Goal: Communication & Community: Answer question/provide support

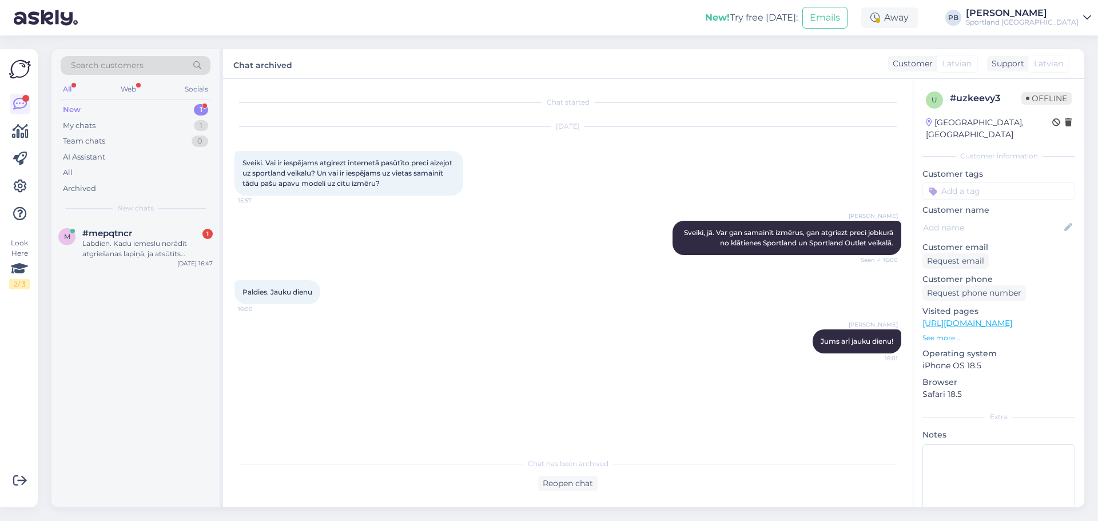
click at [127, 247] on div "Labdien. Kadu iemeslu norādīt atgriešanas lapiņā, ja atsūtīts nepareizs sūtijum…" at bounding box center [147, 248] width 130 height 21
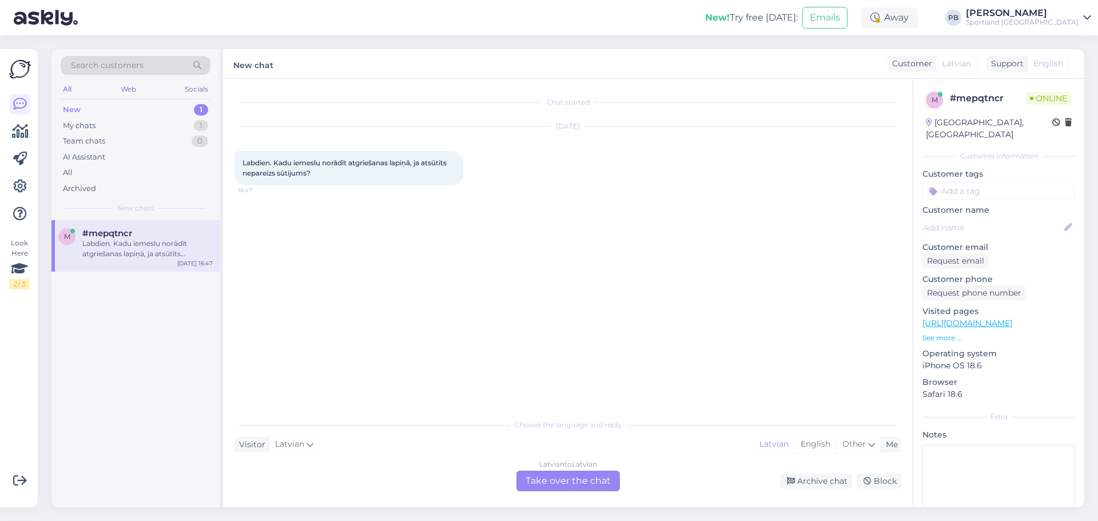
click at [567, 481] on div "Latvian to Latvian Take over the chat" at bounding box center [567, 480] width 103 height 21
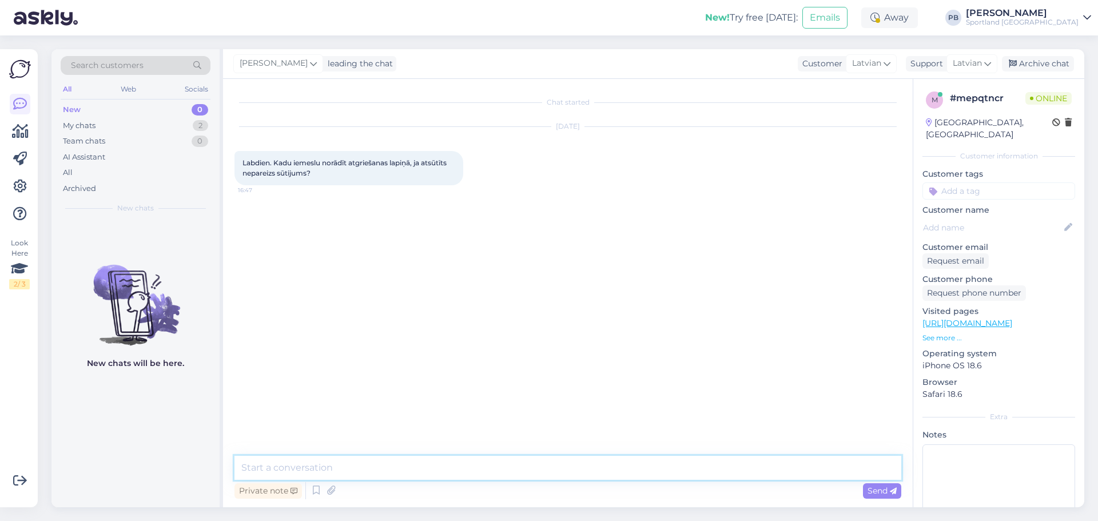
click at [429, 476] on textarea at bounding box center [567, 468] width 667 height 24
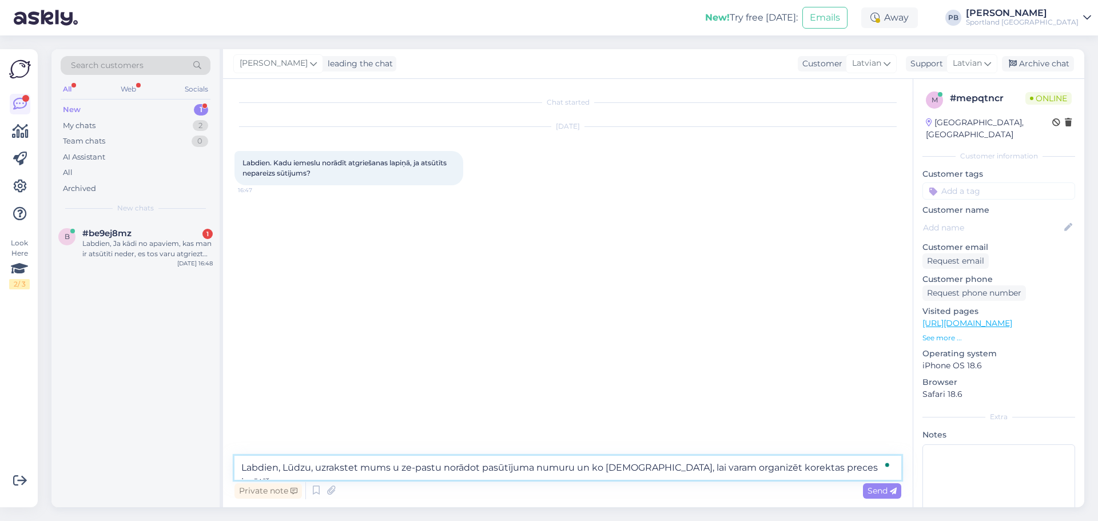
type textarea "Labdien, Lūdzu, uzrakstet mums u ze-pastu norādot pasūtījuma numuru un ko [DEMO…"
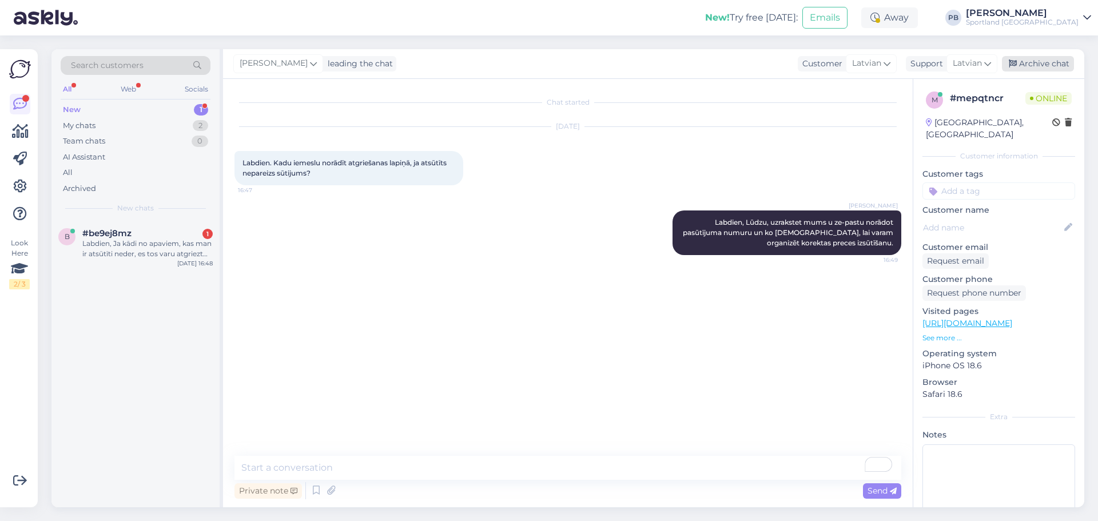
click at [1039, 63] on div "Archive chat" at bounding box center [1038, 63] width 72 height 15
click at [110, 249] on div "Labdien, Ja kādi no apaviem, kas man ir atsūtīti neder, es tos varu atgriezt je…" at bounding box center [147, 248] width 130 height 21
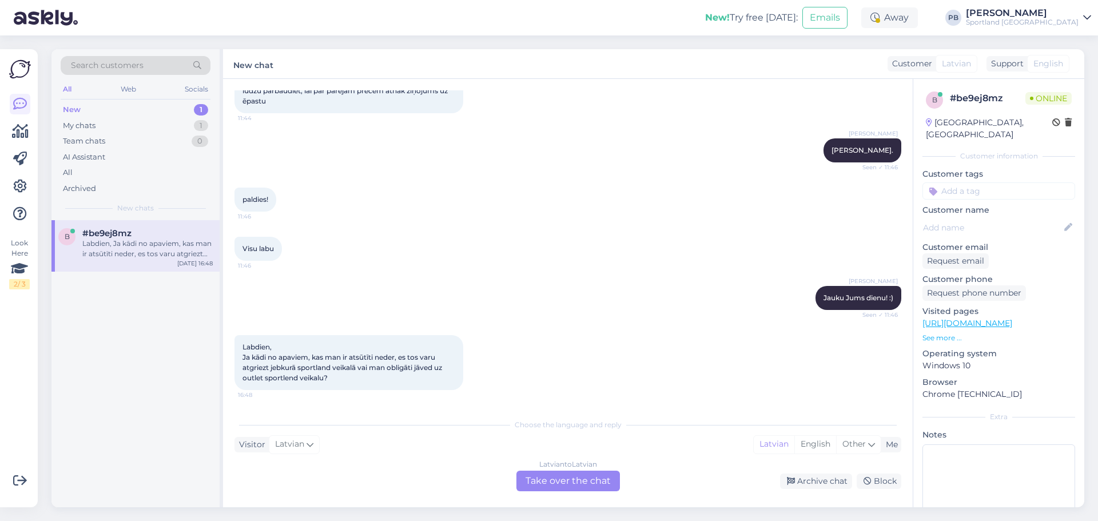
click at [567, 474] on div "Latvian to Latvian Take over the chat" at bounding box center [567, 480] width 103 height 21
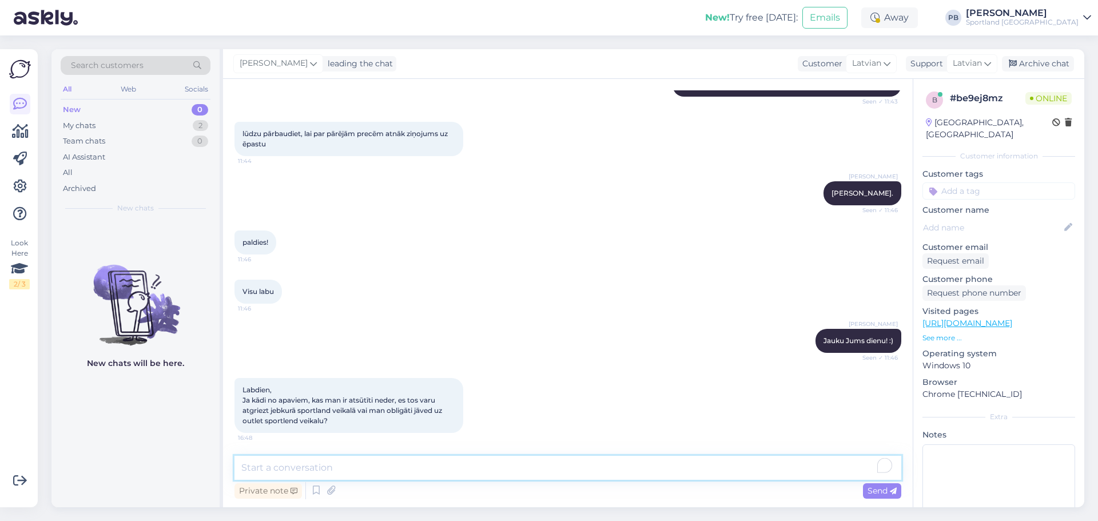
click at [344, 481] on div "Private note Send" at bounding box center [567, 479] width 667 height 46
type textarea "Jūs droši variet atgrietz, jebkurā sportland veikalā."
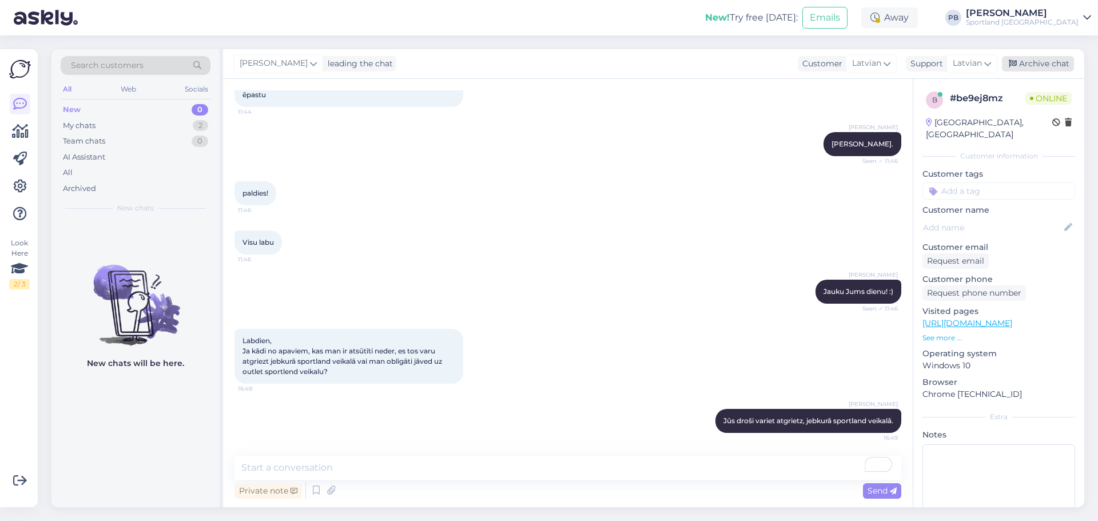
click at [1044, 68] on div "Archive chat" at bounding box center [1038, 63] width 72 height 15
click at [158, 125] on div "My chats 1" at bounding box center [136, 126] width 150 height 16
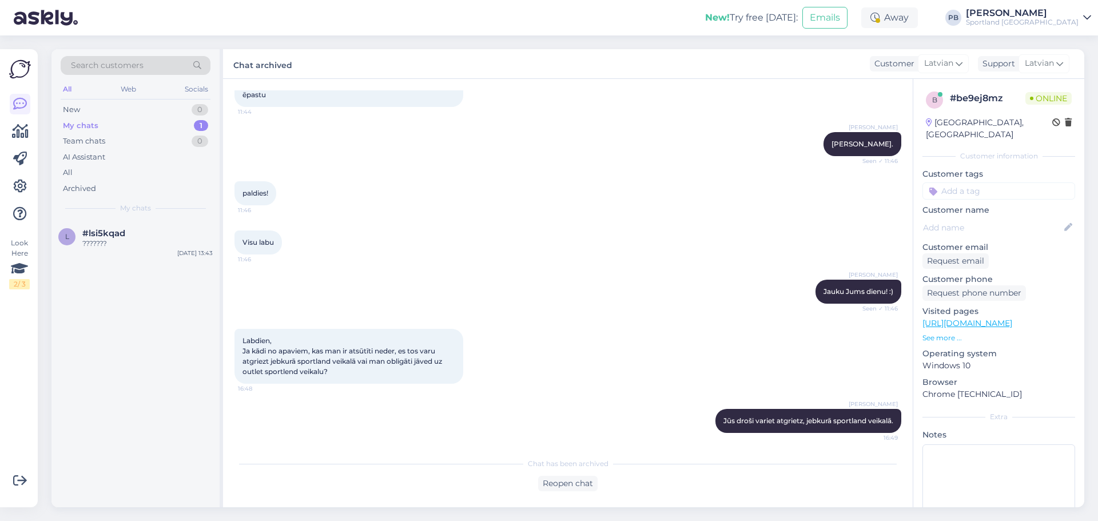
click at [126, 210] on span "My chats" at bounding box center [135, 208] width 31 height 10
click at [142, 232] on div "#lsi5kqad" at bounding box center [147, 233] width 130 height 10
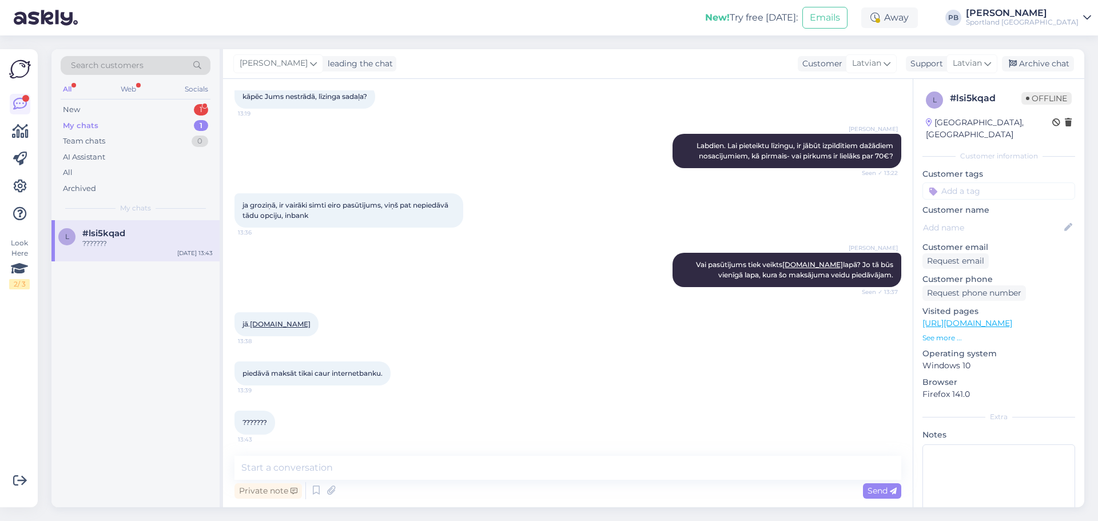
scroll to position [117, 0]
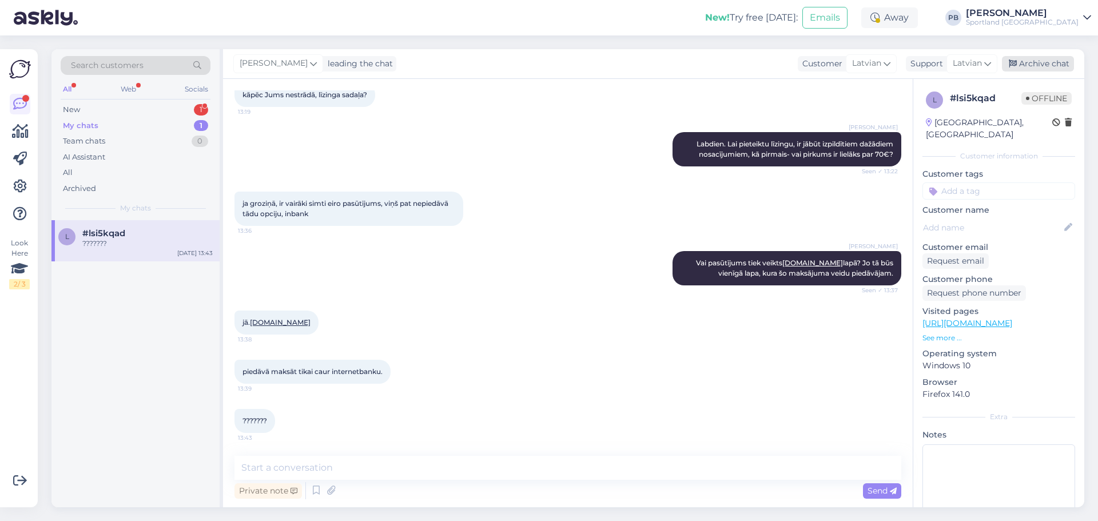
click at [1023, 59] on div "Archive chat" at bounding box center [1038, 63] width 72 height 15
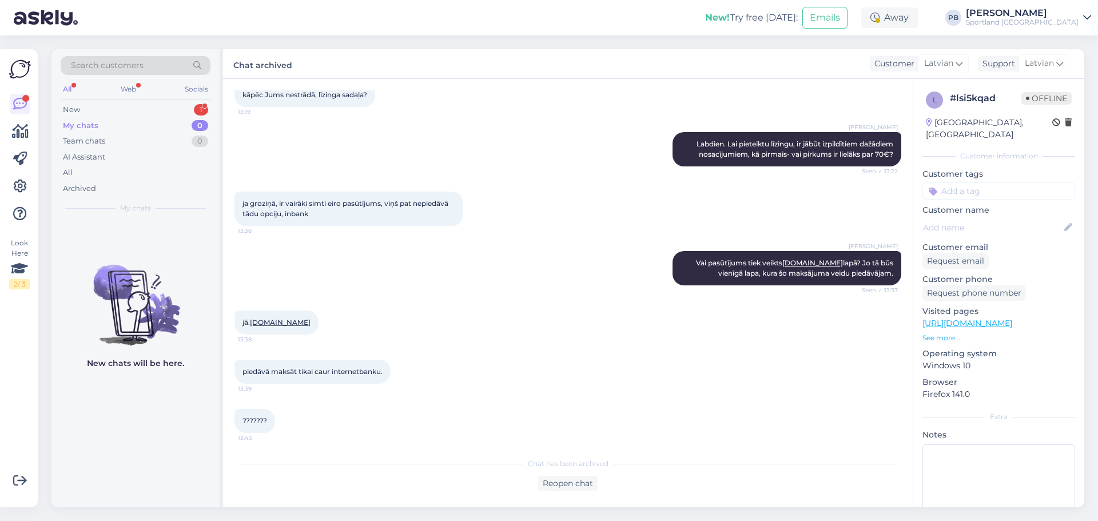
click at [109, 101] on div "Search customers All Web Socials New 1 My chats 0 Team chats 0 AI Assistant All…" at bounding box center [135, 134] width 168 height 171
click at [108, 108] on div "New 1" at bounding box center [136, 110] width 150 height 16
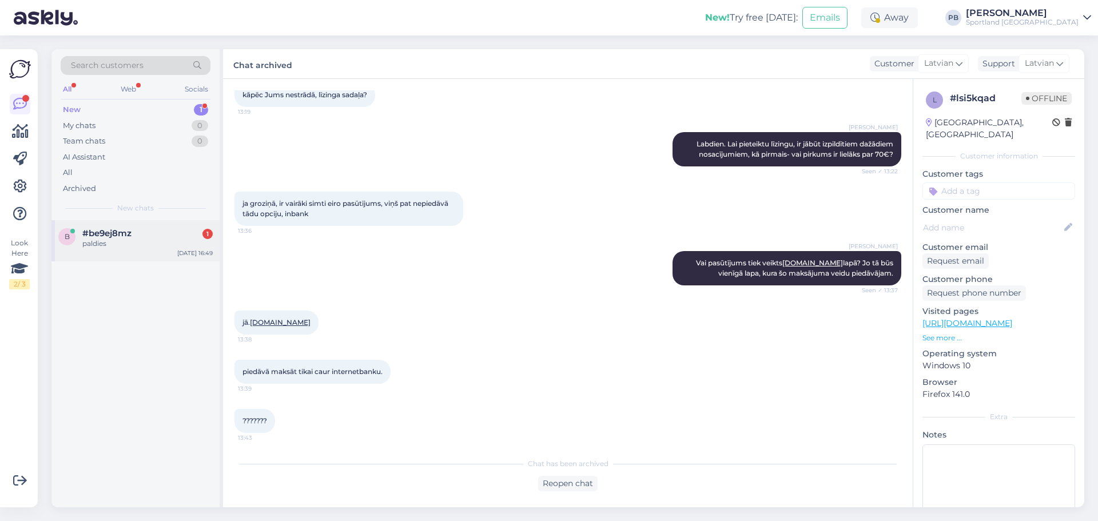
click at [127, 242] on div "paldies" at bounding box center [147, 243] width 130 height 10
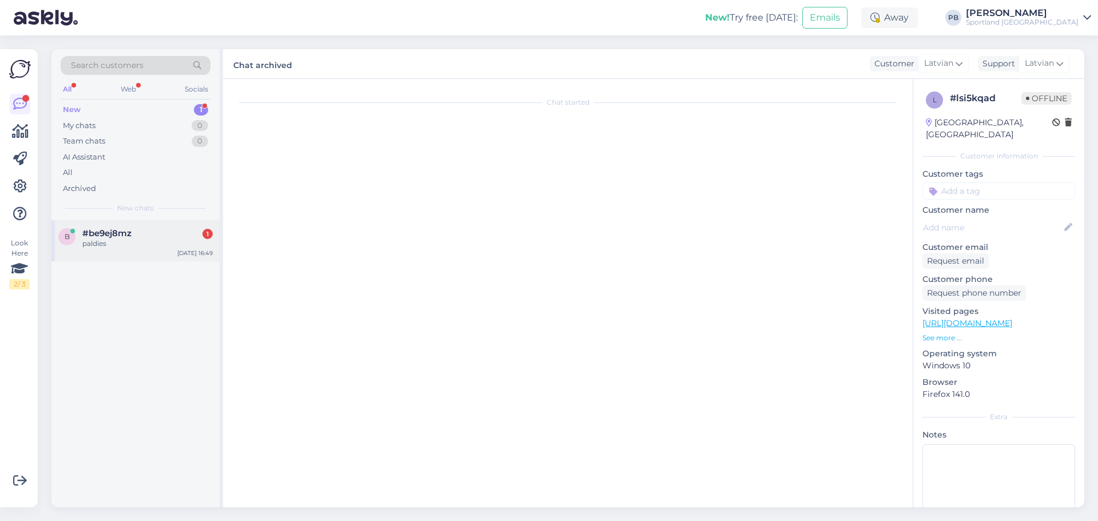
scroll to position [870, 0]
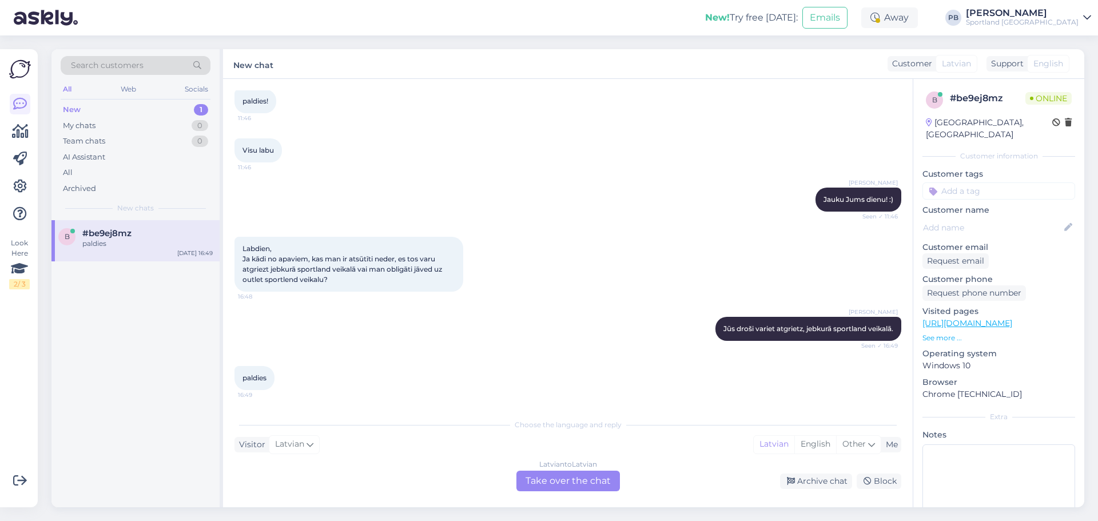
click at [570, 478] on div "Latvian to Latvian Take over the chat" at bounding box center [567, 480] width 103 height 21
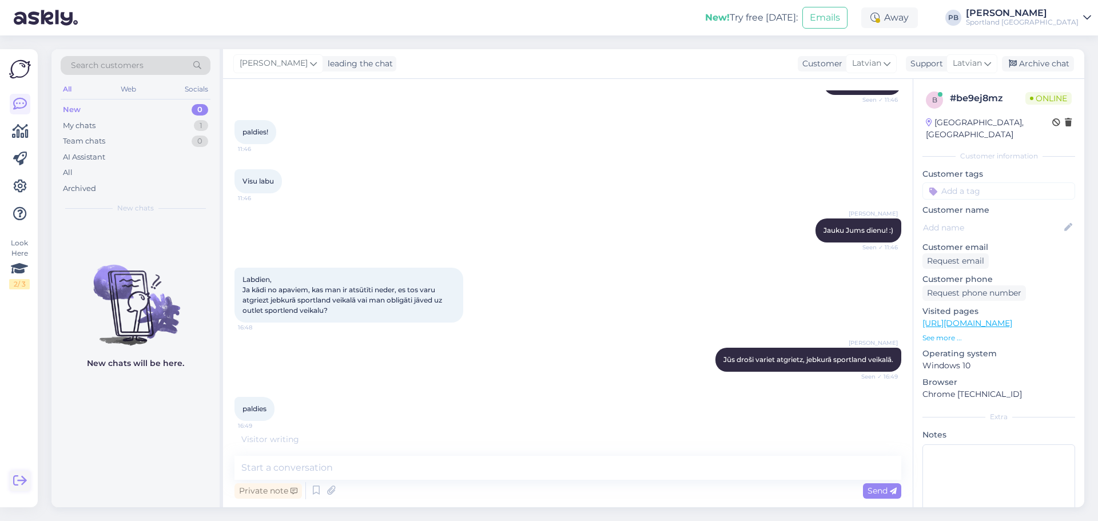
scroll to position [827, 0]
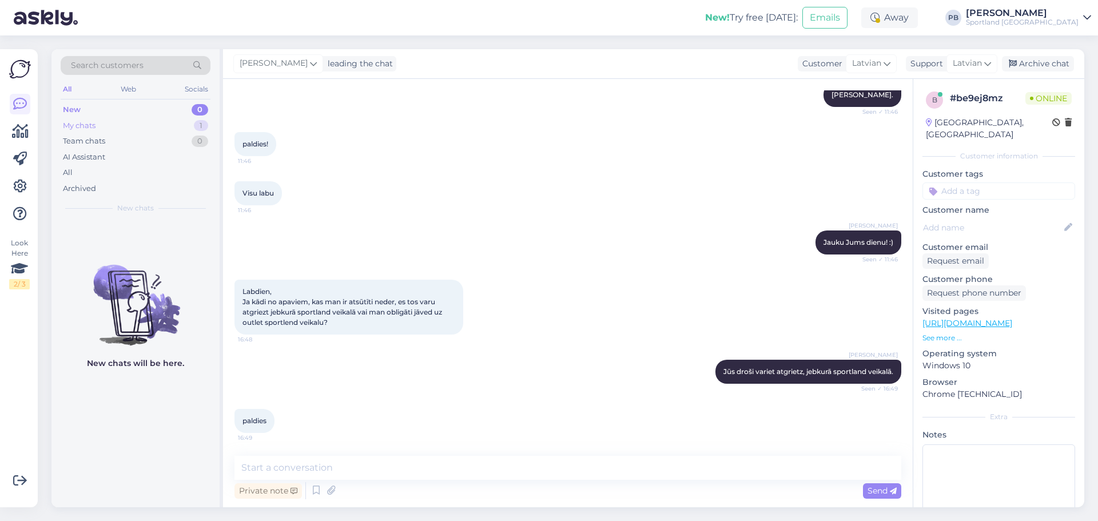
click at [143, 123] on div "My chats 1" at bounding box center [136, 126] width 150 height 16
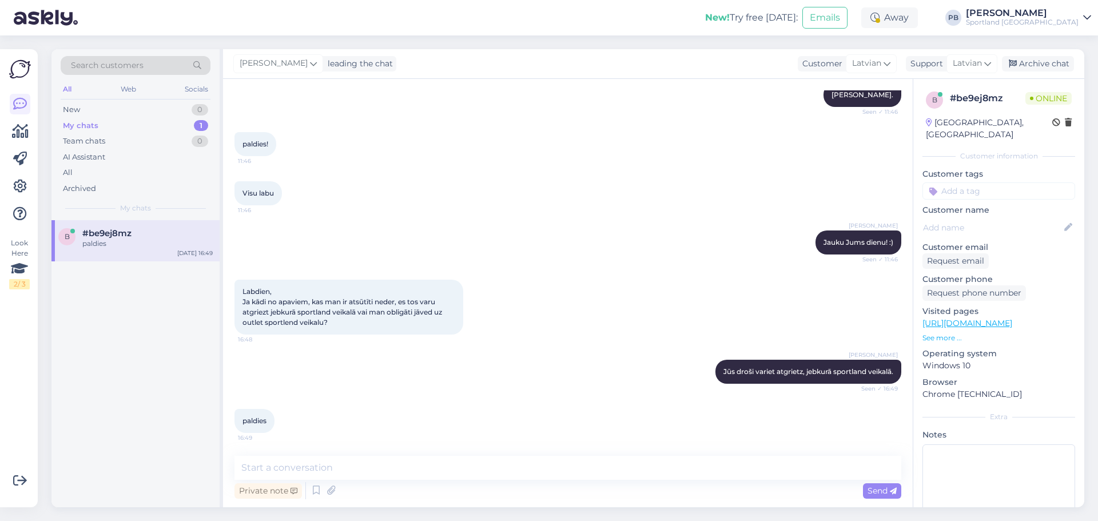
click at [122, 250] on div "b #be9ej8mz paldies [DATE] 16:49" at bounding box center [135, 240] width 168 height 41
click at [1042, 63] on div "Archive chat" at bounding box center [1038, 63] width 72 height 15
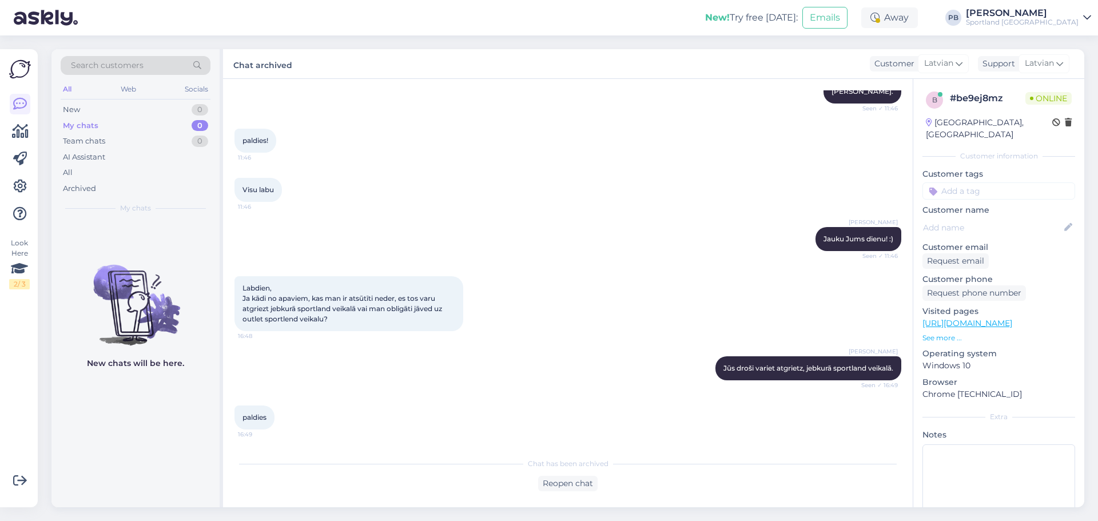
scroll to position [831, 0]
drag, startPoint x: 395, startPoint y: 119, endPoint x: 301, endPoint y: 45, distance: 119.6
click at [390, 108] on div "Chat started [DATE] Labdien, Vēlos jautāt par pasūtījumu #6000029141. [PERSON_N…" at bounding box center [572, 265] width 677 height 351
click at [108, 110] on div "New 1" at bounding box center [136, 110] width 150 height 16
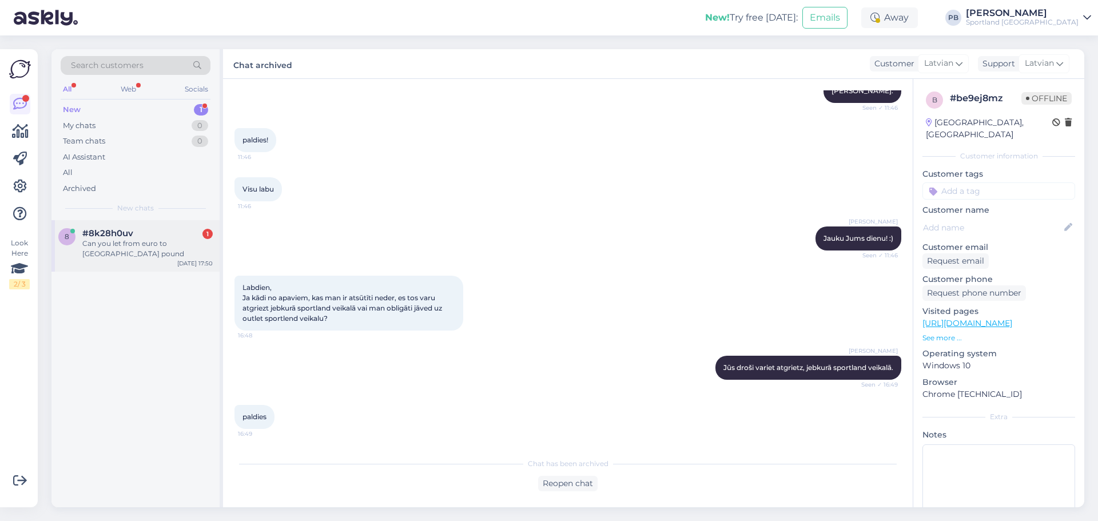
click at [133, 243] on div "Can you let from euro to [GEOGRAPHIC_DATA] pound" at bounding box center [147, 248] width 130 height 21
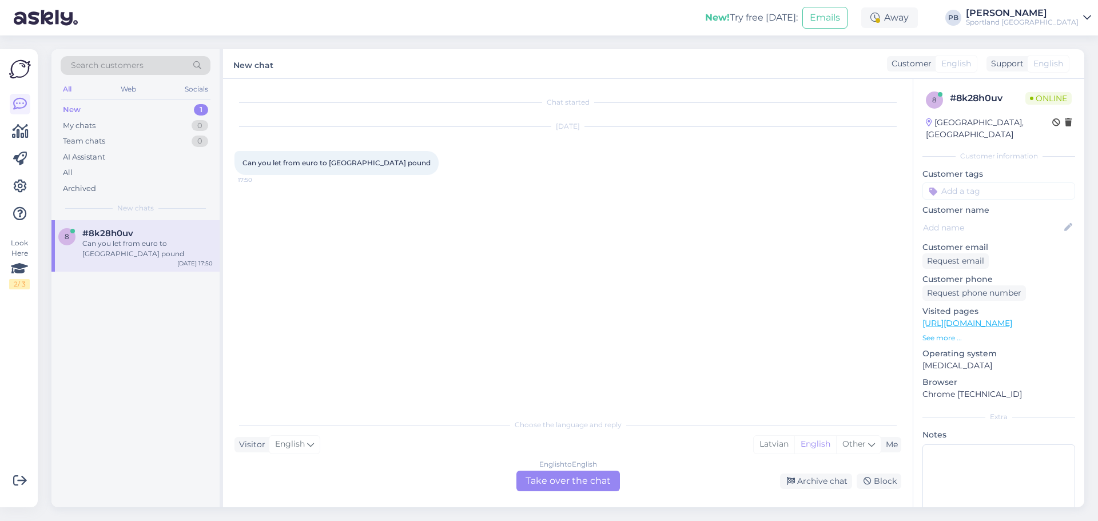
click at [561, 482] on div "English to English Take over the chat" at bounding box center [567, 480] width 103 height 21
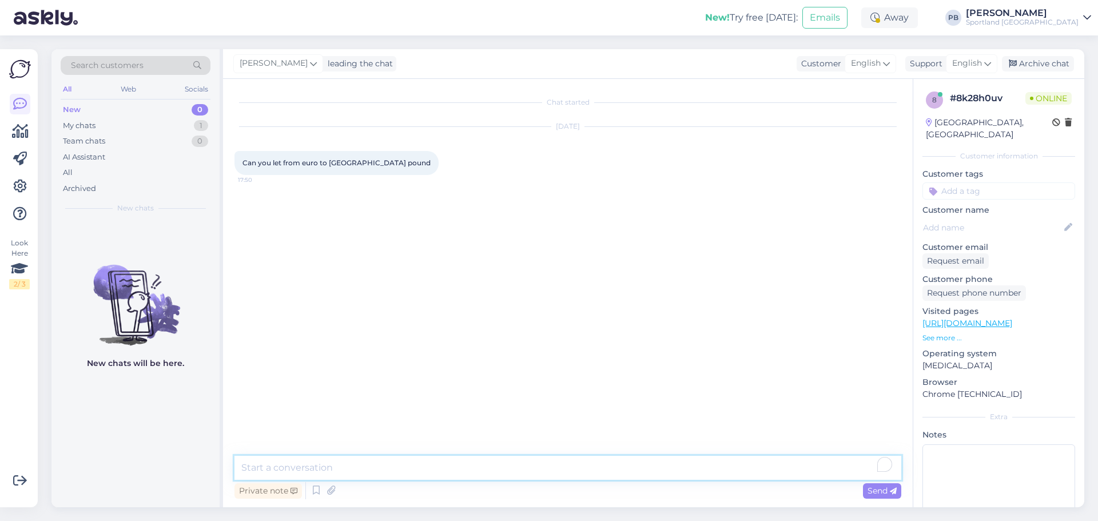
click at [452, 476] on textarea "To enrich screen reader interactions, please activate Accessibility in Grammarl…" at bounding box center [567, 468] width 667 height 24
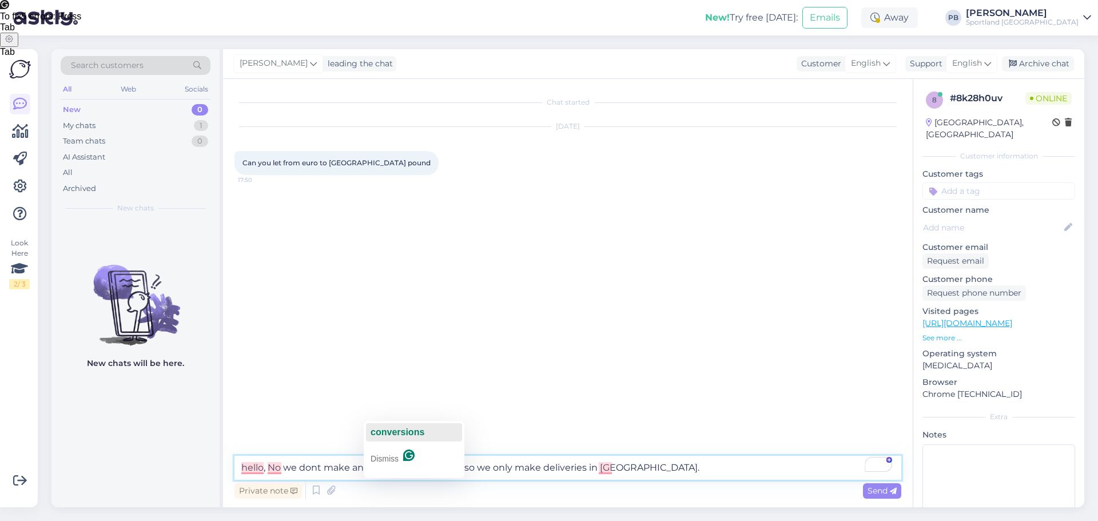
click at [421, 436] on span "conversions" at bounding box center [397, 432] width 54 height 10
click at [464, 430] on button ", and" at bounding box center [470, 432] width 96 height 18
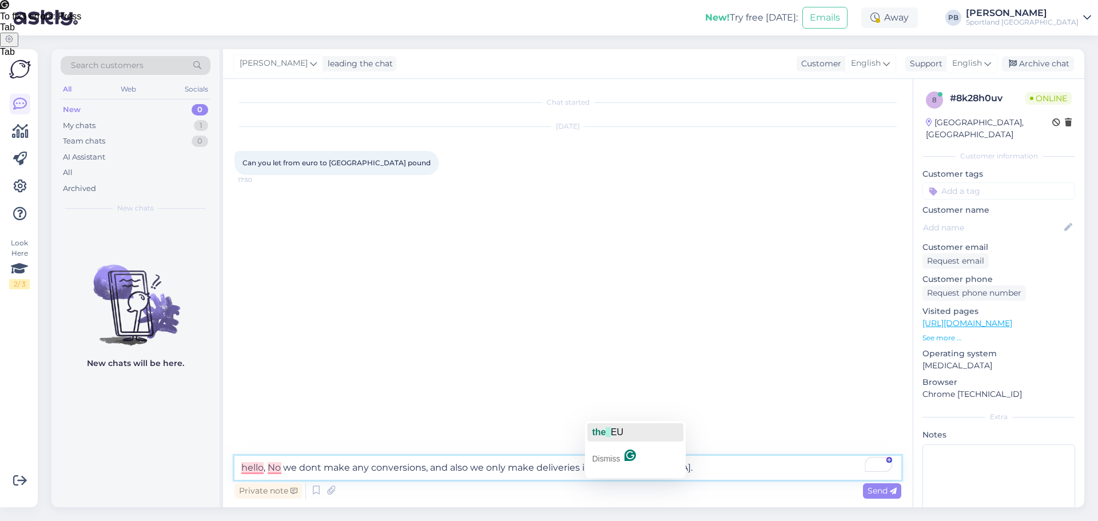
click at [616, 425] on div "the EU" at bounding box center [607, 432] width 31 height 18
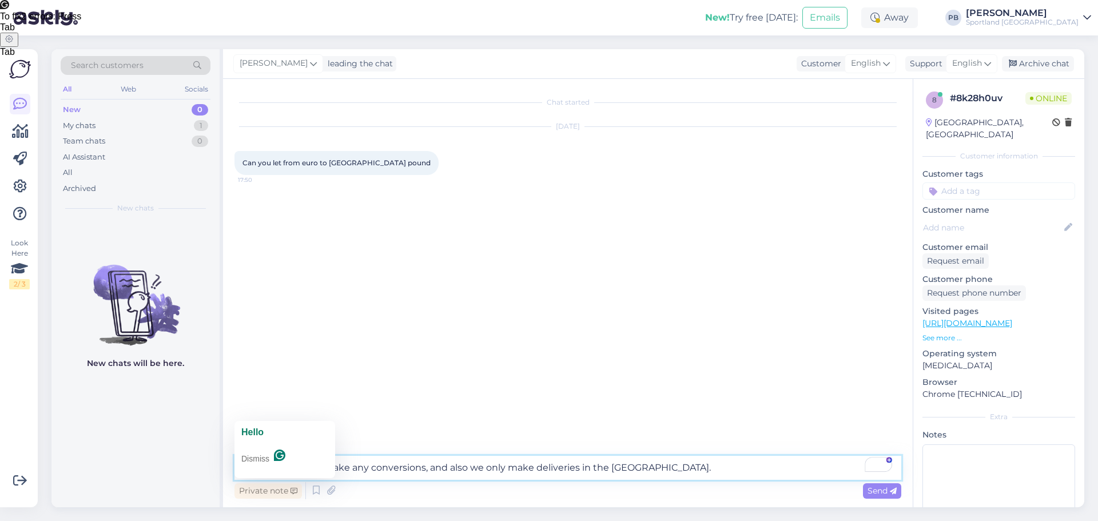
click at [280, 423] on button "Hello" at bounding box center [285, 432] width 96 height 18
click at [275, 467] on textarea "Hello, No we dont make any conversions, and also we only make deliveries in the…" at bounding box center [567, 468] width 667 height 24
click at [277, 467] on textarea "Hello, No we dont make any conversions, and also we only make deliveries in the…" at bounding box center [567, 468] width 667 height 24
click at [660, 465] on textarea "Hello, No, we dont make any conversions, and also we only make deliveries in th…" at bounding box center [567, 468] width 667 height 24
type textarea "Hello, No, we dont make any conversions, and also we only make deliveries in th…"
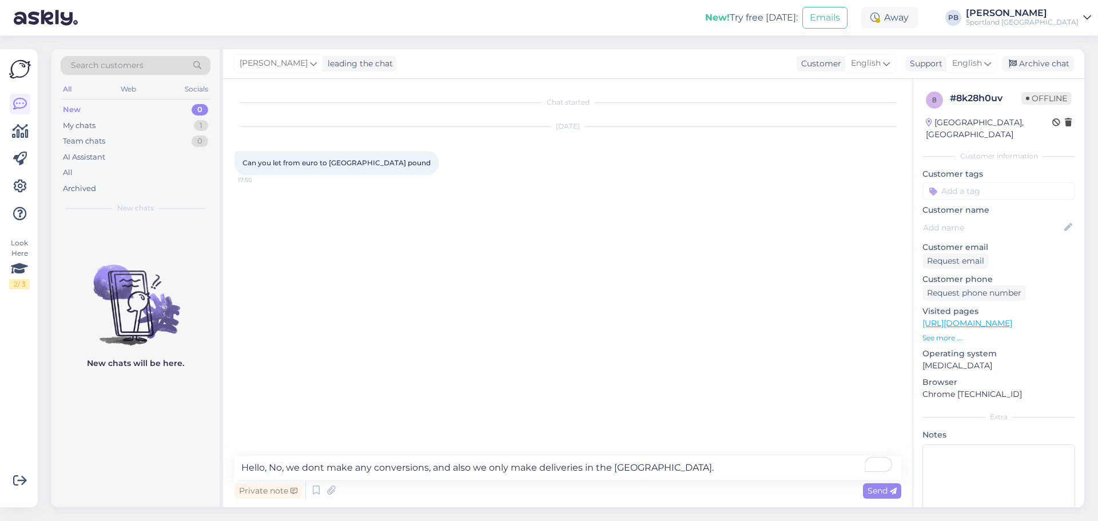
click at [882, 486] on span "Send" at bounding box center [881, 490] width 29 height 10
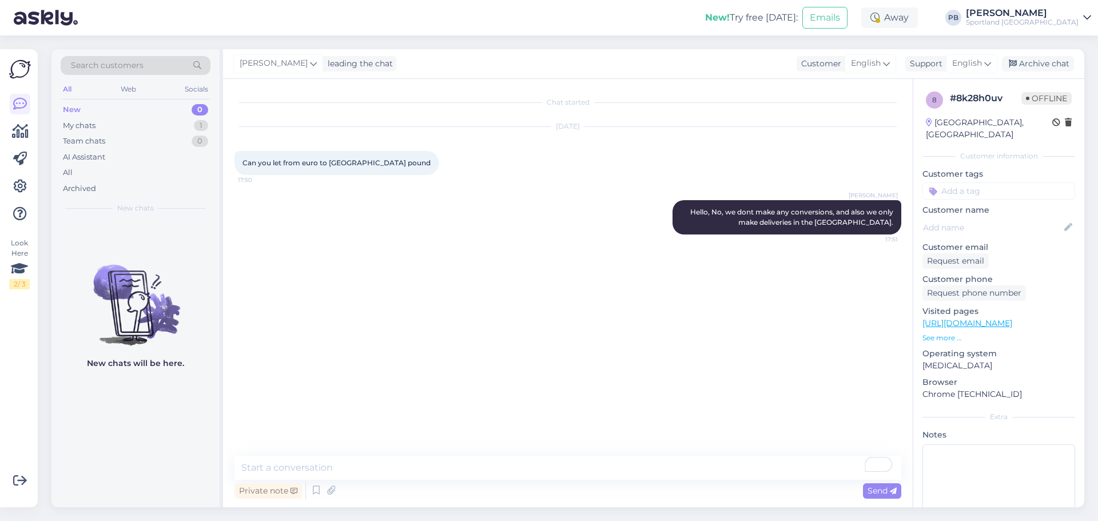
click at [518, 239] on div "[PERSON_NAME] Hello, No, we dont make any conversions, and also we only make de…" at bounding box center [567, 217] width 667 height 59
